Goal: Task Accomplishment & Management: Manage account settings

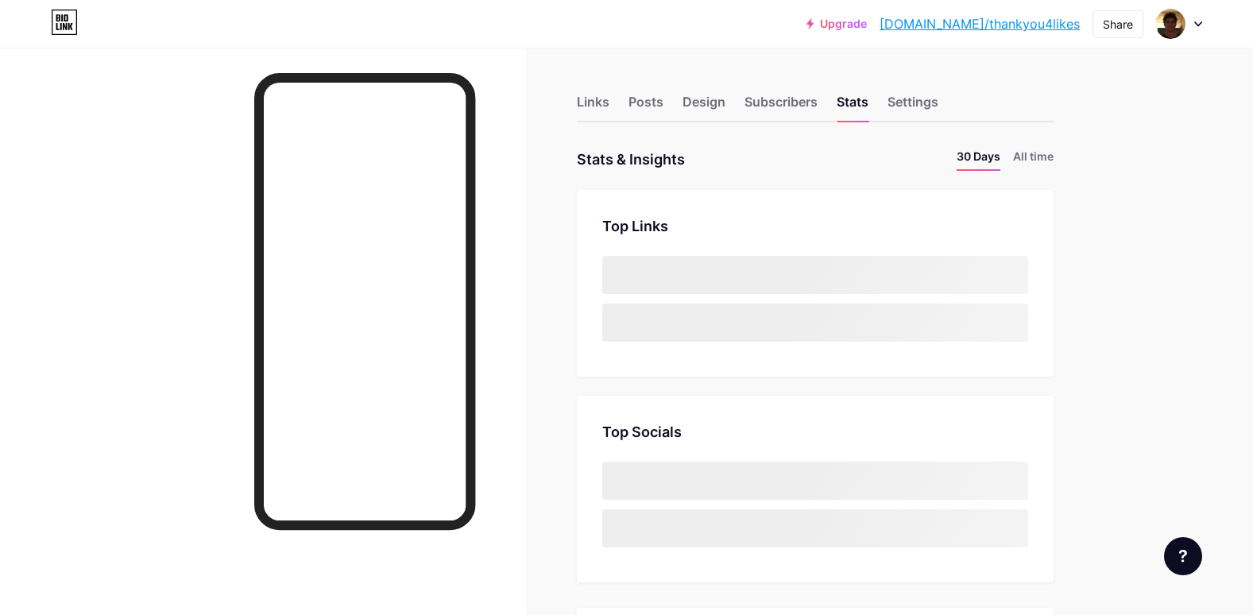
scroll to position [615, 1253]
